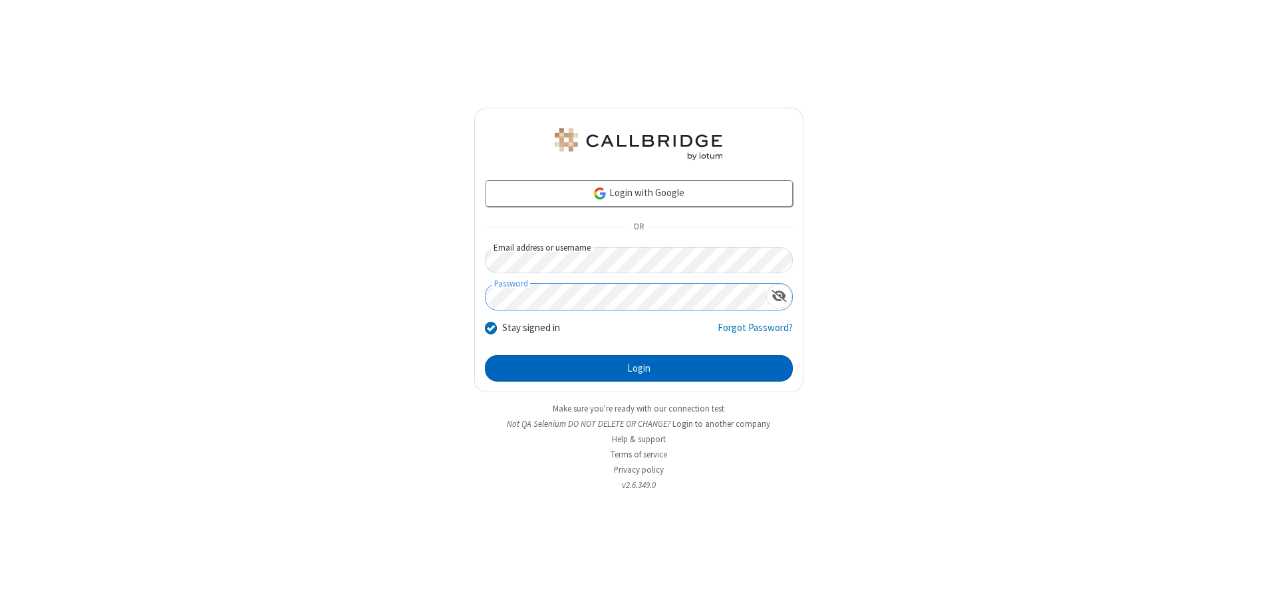
click at [639, 369] on button "Login" at bounding box center [639, 368] width 308 height 27
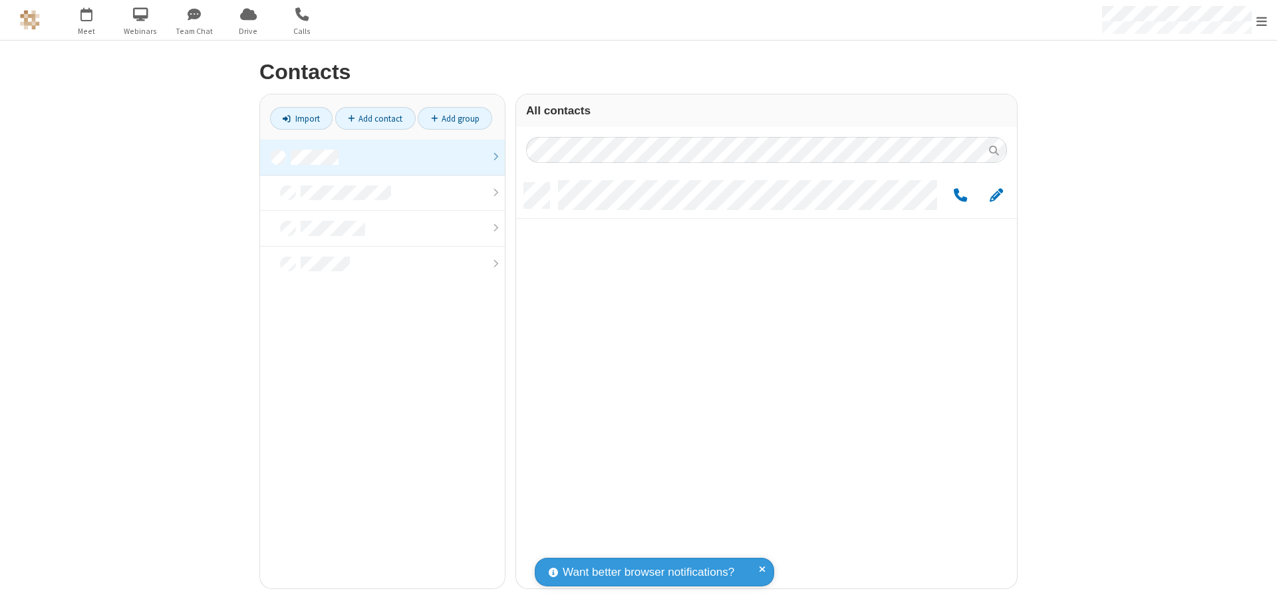
scroll to position [406, 491]
click at [383, 157] on link at bounding box center [382, 158] width 245 height 36
click at [997, 195] on span "Edit" at bounding box center [996, 196] width 13 height 17
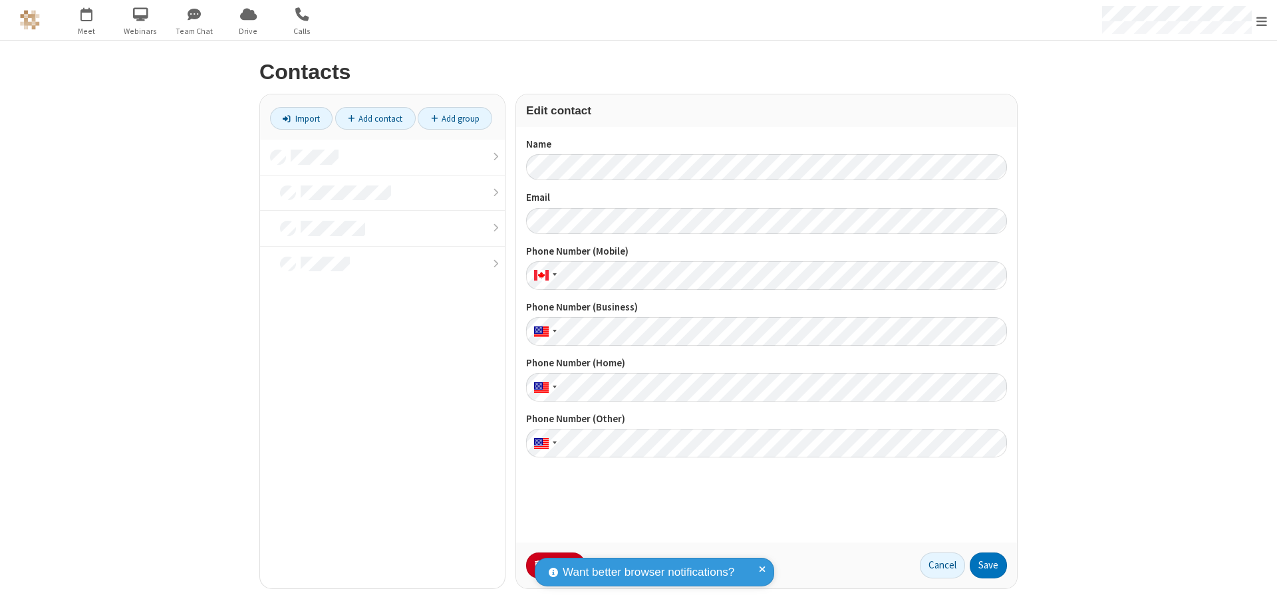
click at [0, 0] on button "No Thanks" at bounding box center [0, 0] width 0 height 0
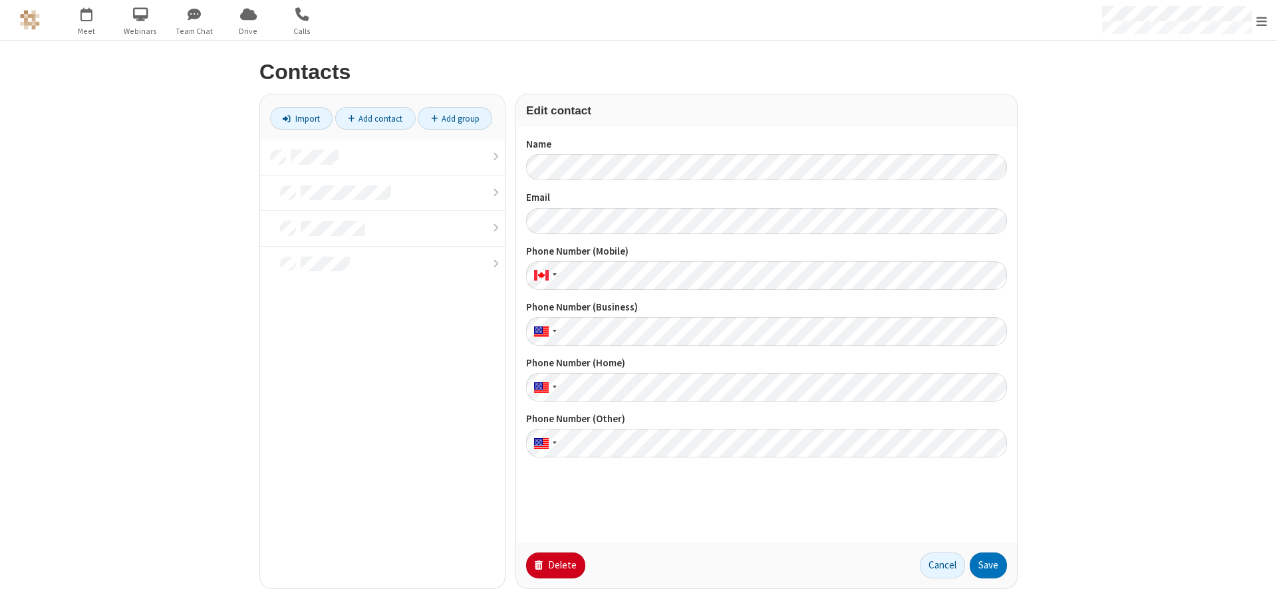
click at [554, 566] on button "Delete" at bounding box center [555, 566] width 59 height 27
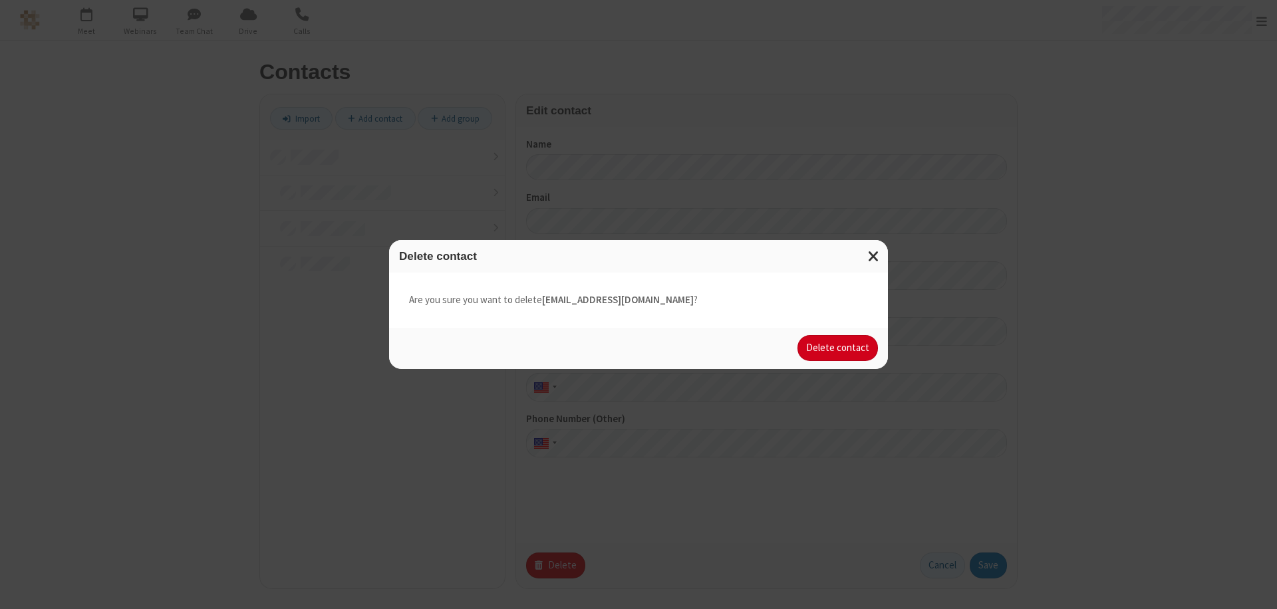
click at [839, 348] on button "Delete contact" at bounding box center [838, 348] width 81 height 27
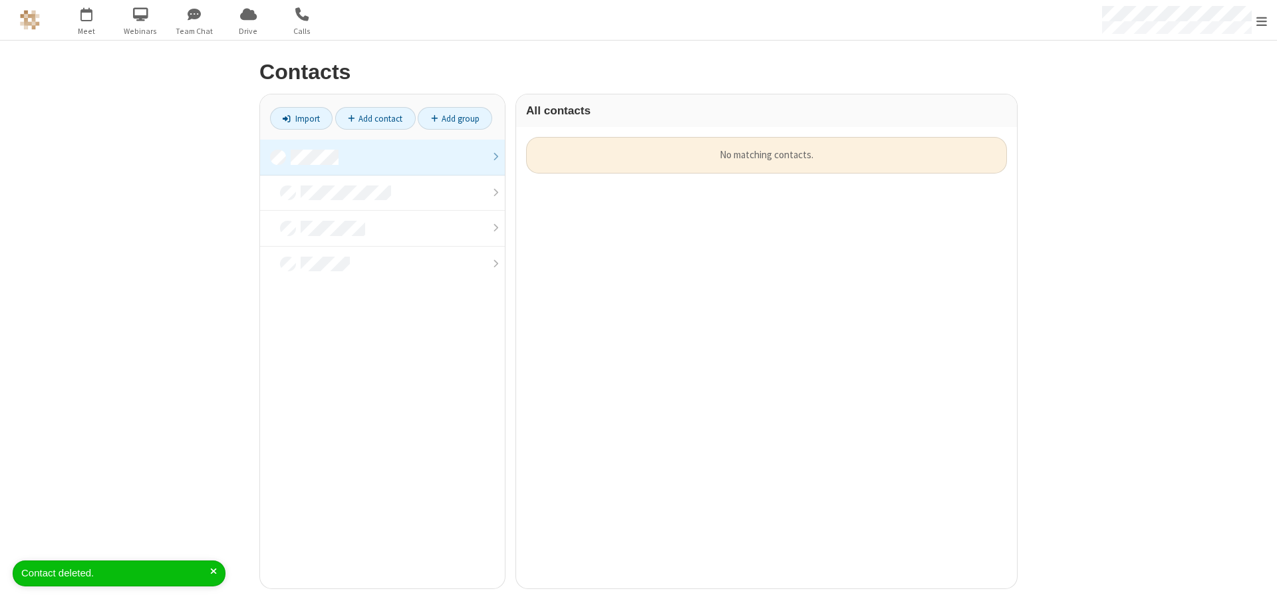
scroll to position [452, 491]
